Goal: Obtain resource: Obtain resource

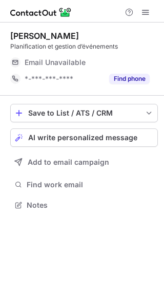
scroll to position [198, 164]
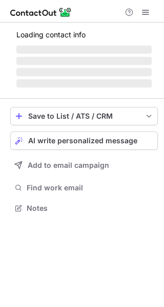
scroll to position [198, 164]
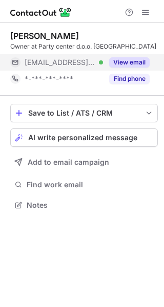
click at [143, 63] on button "View email" at bounding box center [129, 62] width 40 height 10
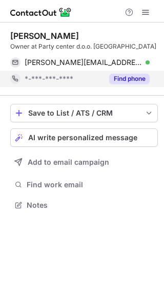
click at [143, 78] on button "Find phone" at bounding box center [129, 79] width 40 height 10
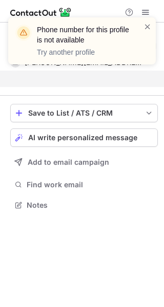
scroll to position [182, 164]
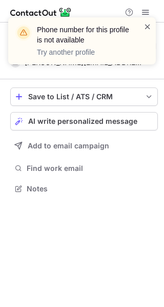
click at [147, 23] on span at bounding box center [147, 26] width 8 height 10
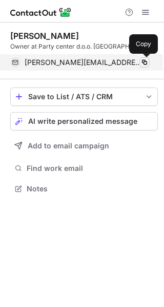
click at [144, 65] on span at bounding box center [144, 62] width 8 height 8
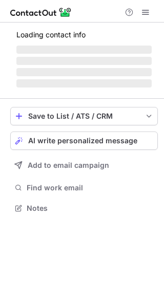
scroll to position [198, 164]
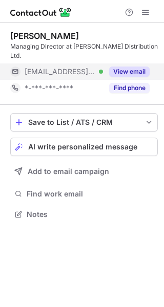
click at [133, 66] on button "View email" at bounding box center [129, 71] width 40 height 10
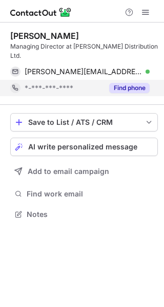
click at [122, 83] on button "Find phone" at bounding box center [129, 88] width 40 height 10
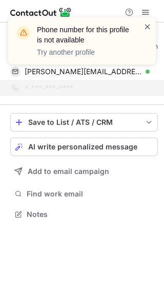
click at [150, 26] on span at bounding box center [147, 26] width 8 height 10
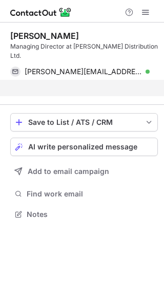
scroll to position [182, 164]
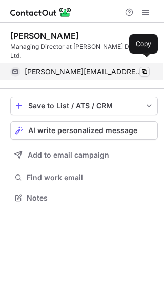
click at [142, 68] on span at bounding box center [144, 72] width 8 height 8
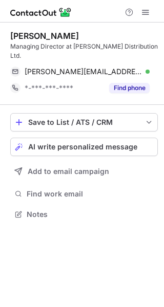
scroll to position [198, 164]
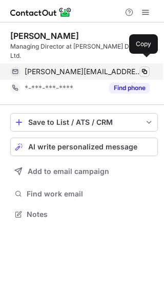
click at [142, 68] on span at bounding box center [144, 72] width 8 height 8
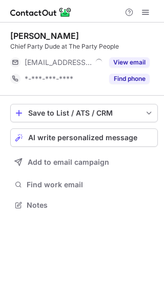
scroll to position [198, 164]
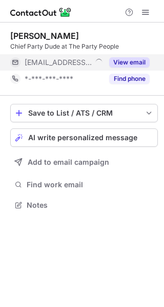
click at [130, 56] on div "View email" at bounding box center [126, 62] width 47 height 16
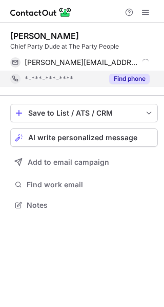
click at [128, 76] on button "Find phone" at bounding box center [129, 79] width 40 height 10
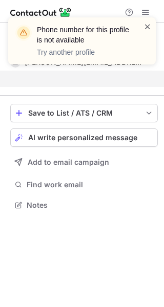
scroll to position [182, 164]
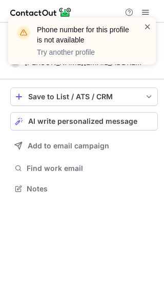
click at [148, 23] on span at bounding box center [147, 26] width 8 height 10
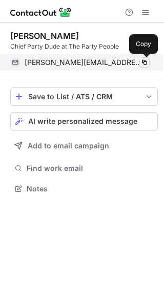
click at [143, 61] on span at bounding box center [144, 62] width 8 height 8
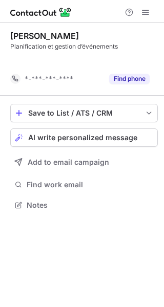
scroll to position [182, 164]
